Goal: Information Seeking & Learning: Understand process/instructions

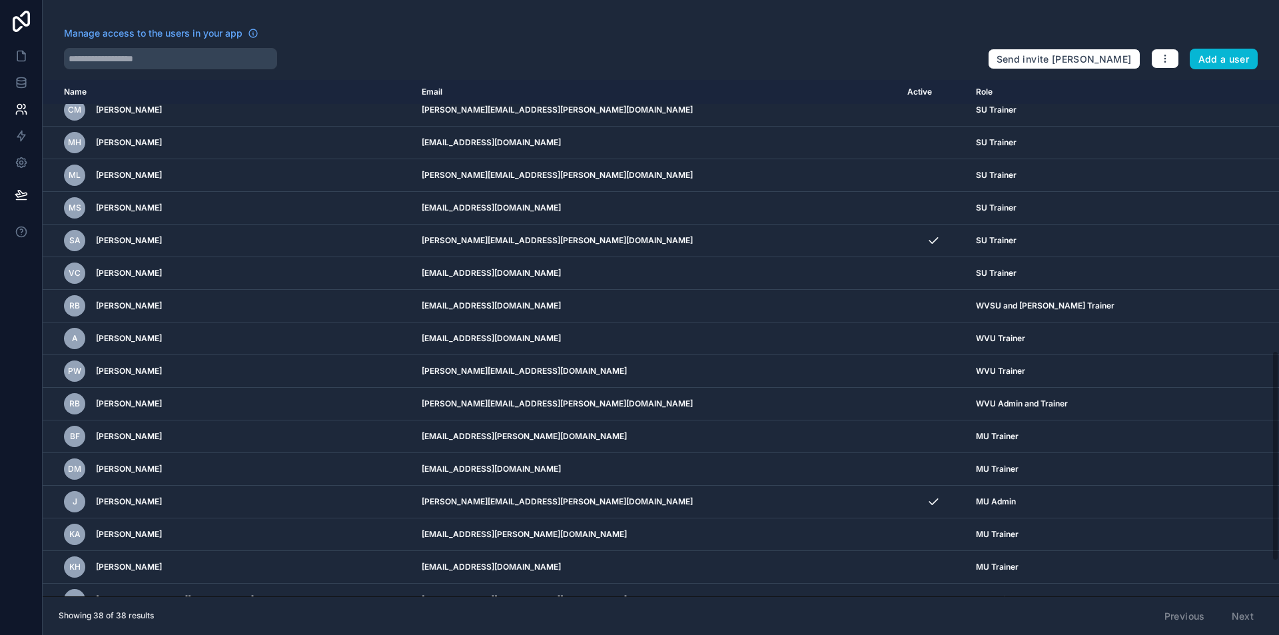
scroll to position [649, 0]
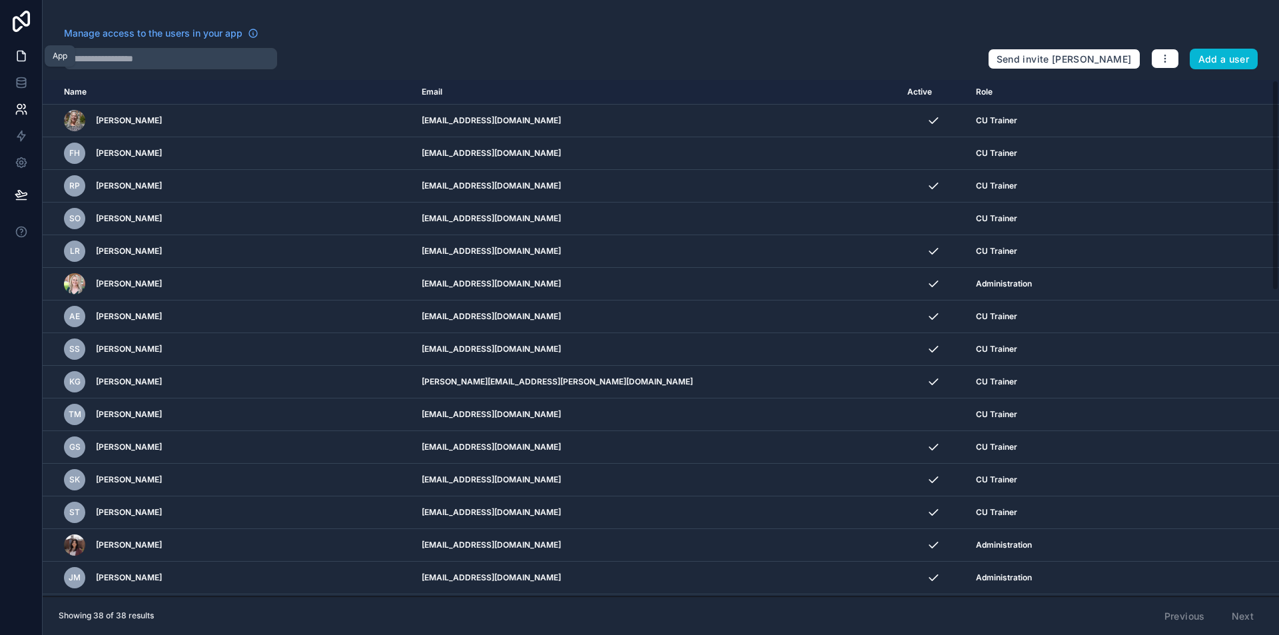
click at [26, 53] on icon at bounding box center [21, 55] width 13 height 13
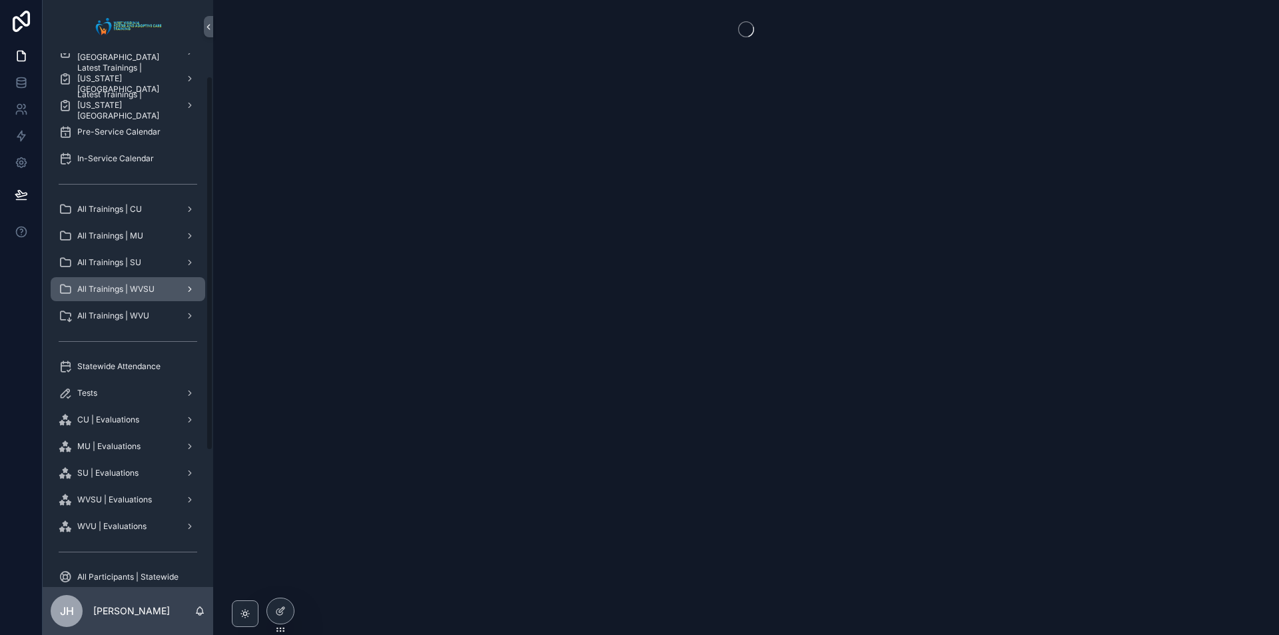
scroll to position [226, 0]
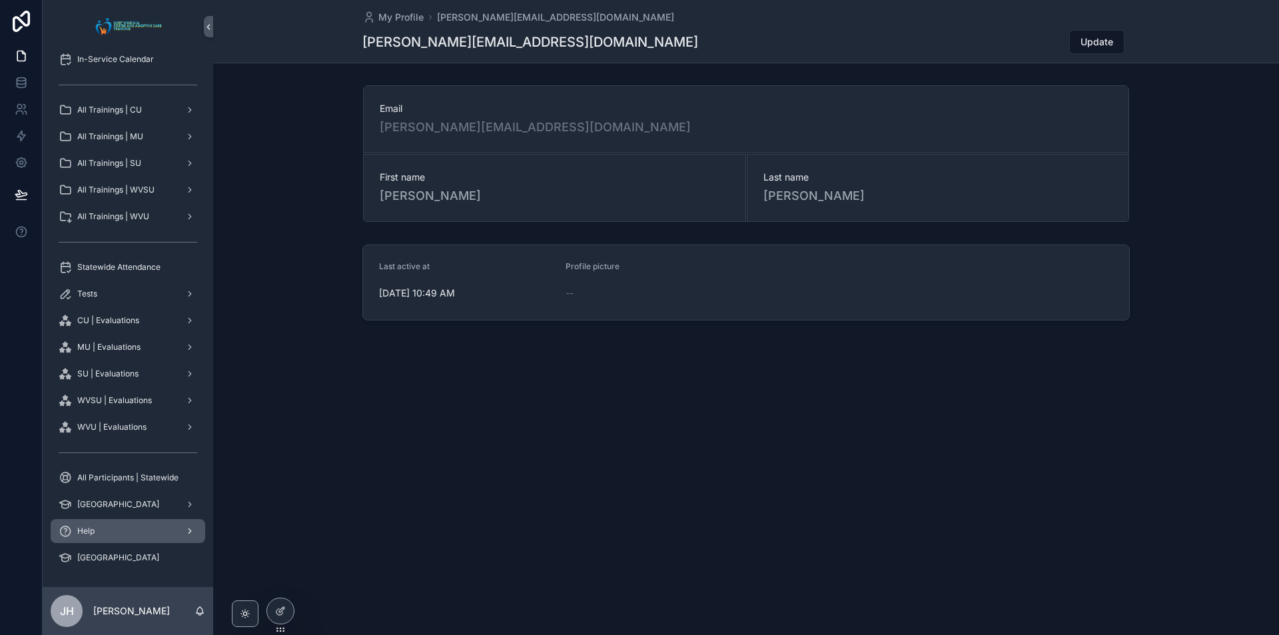
click at [103, 522] on div "Help" at bounding box center [128, 530] width 139 height 21
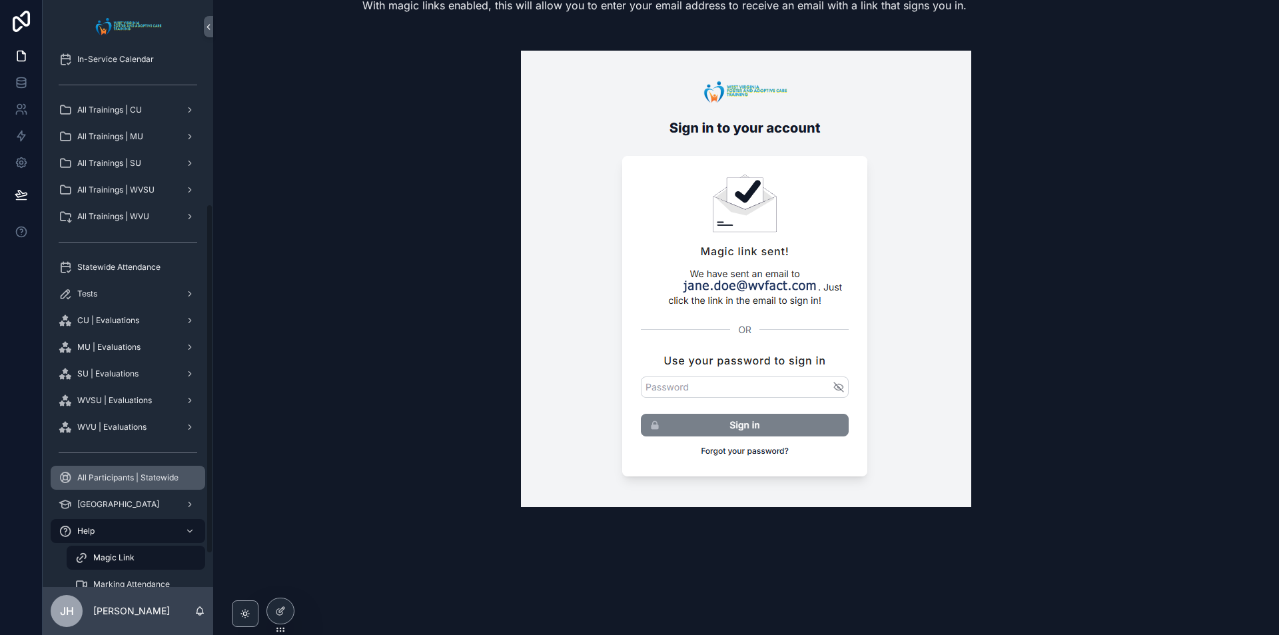
scroll to position [279, 0]
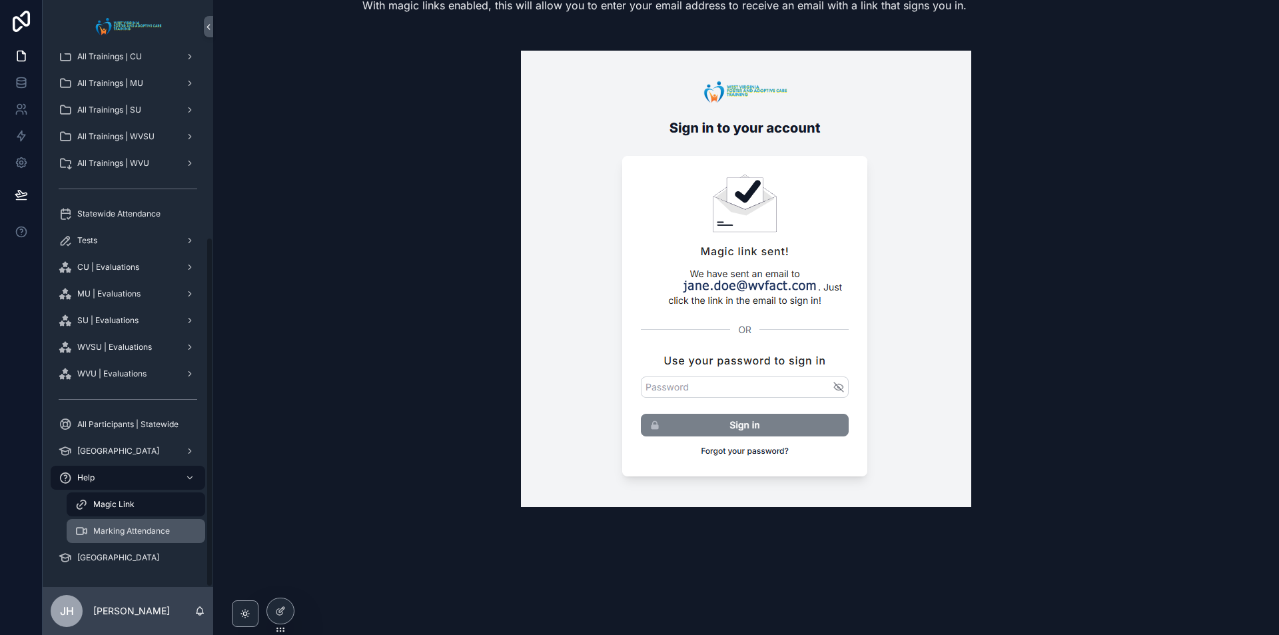
click at [129, 526] on span "Marking Attendance" at bounding box center [131, 531] width 77 height 11
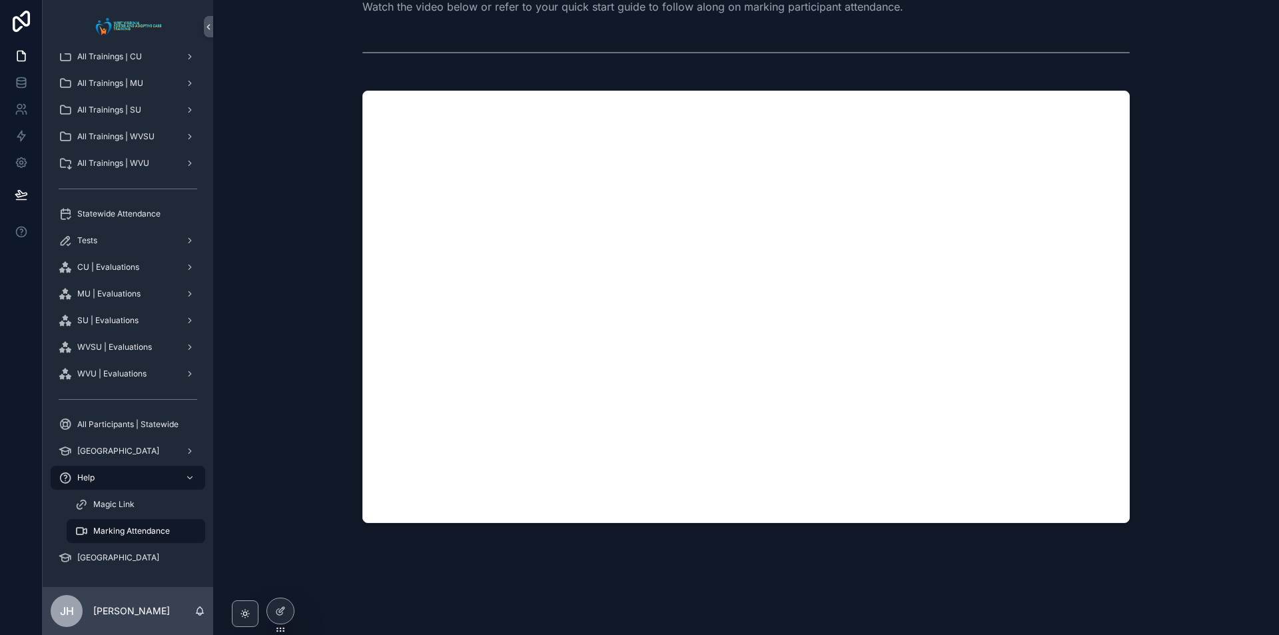
scroll to position [36, 0]
click at [117, 558] on span "Concord University" at bounding box center [118, 557] width 82 height 11
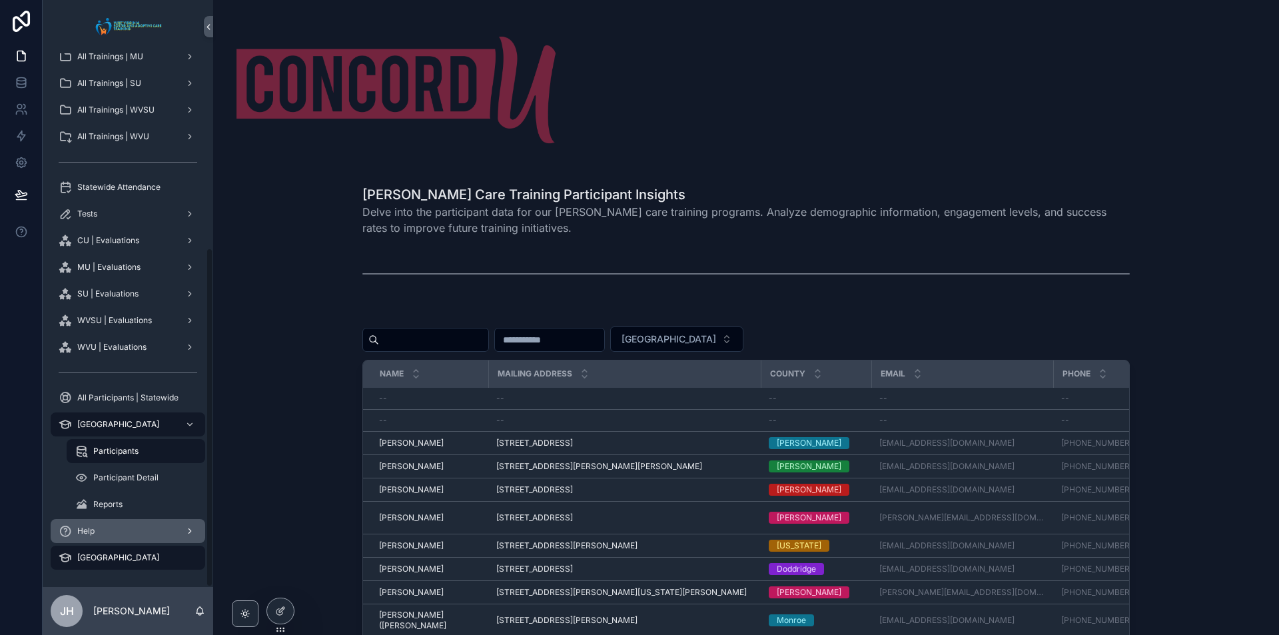
click at [112, 525] on div "Help" at bounding box center [128, 530] width 139 height 21
